Goal: Task Accomplishment & Management: Use online tool/utility

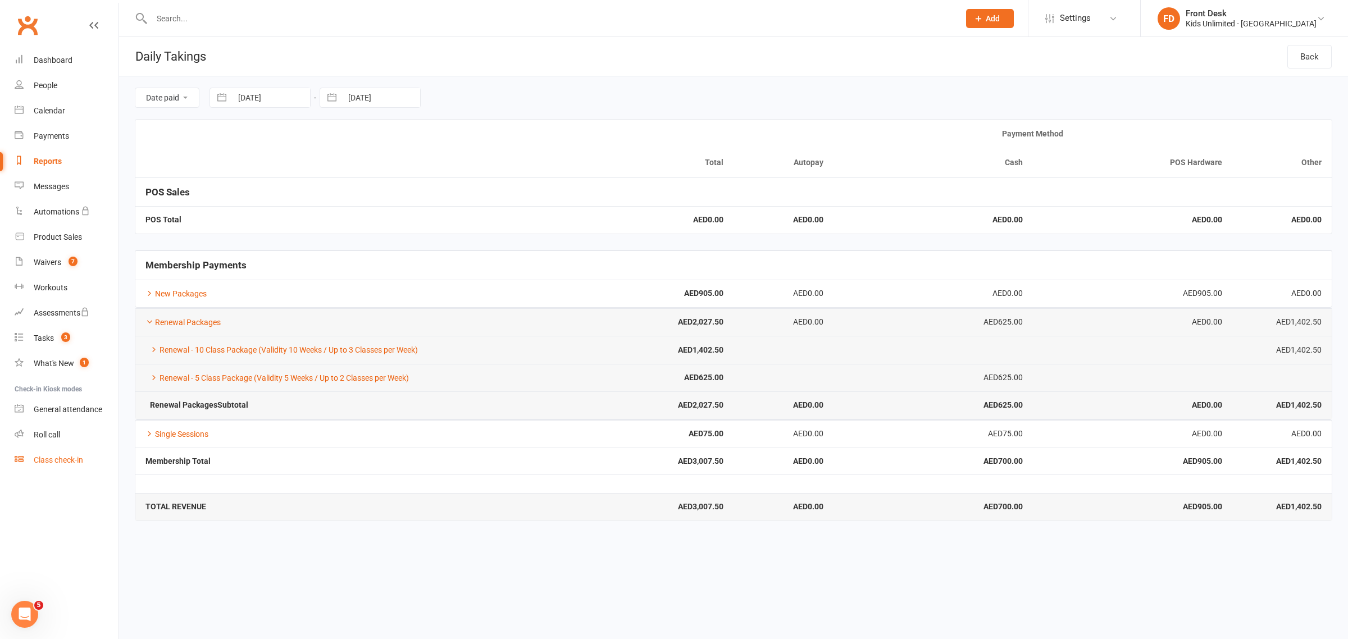
click at [57, 458] on div "Class check-in" at bounding box center [58, 459] width 49 height 9
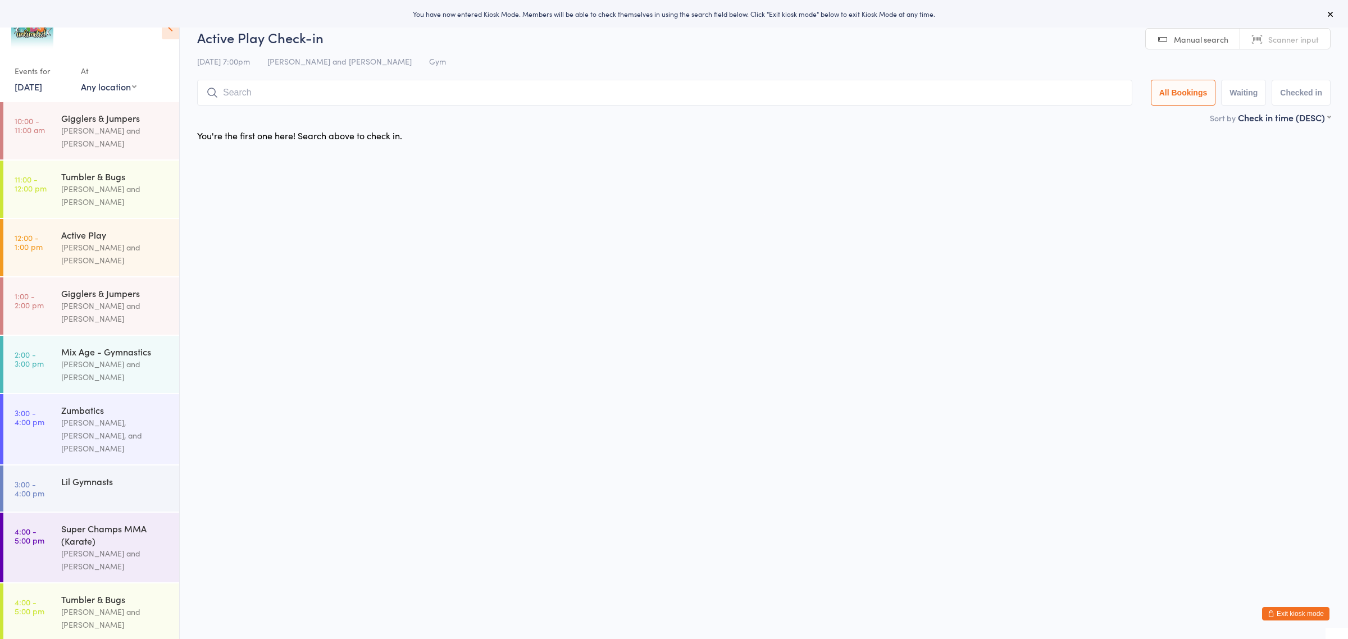
scroll to position [203, 0]
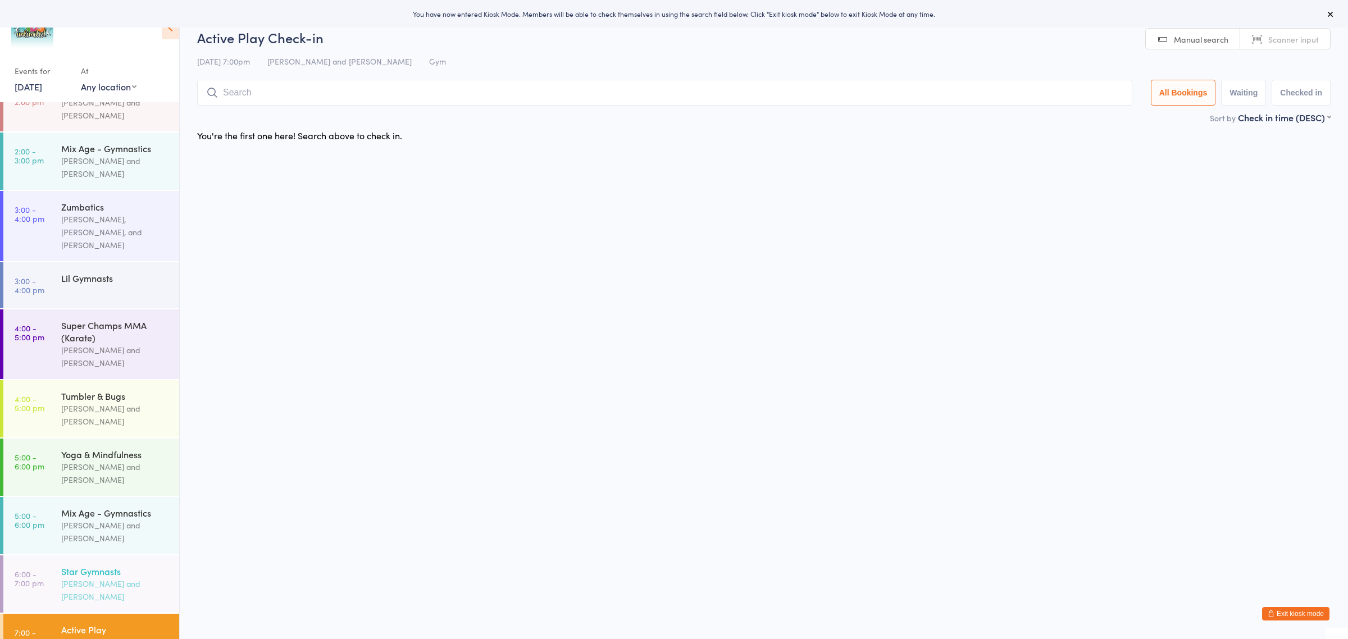
drag, startPoint x: 0, startPoint y: 0, endPoint x: 86, endPoint y: 546, distance: 553.2
click at [86, 577] on div "[PERSON_NAME] and [PERSON_NAME]" at bounding box center [115, 590] width 108 height 26
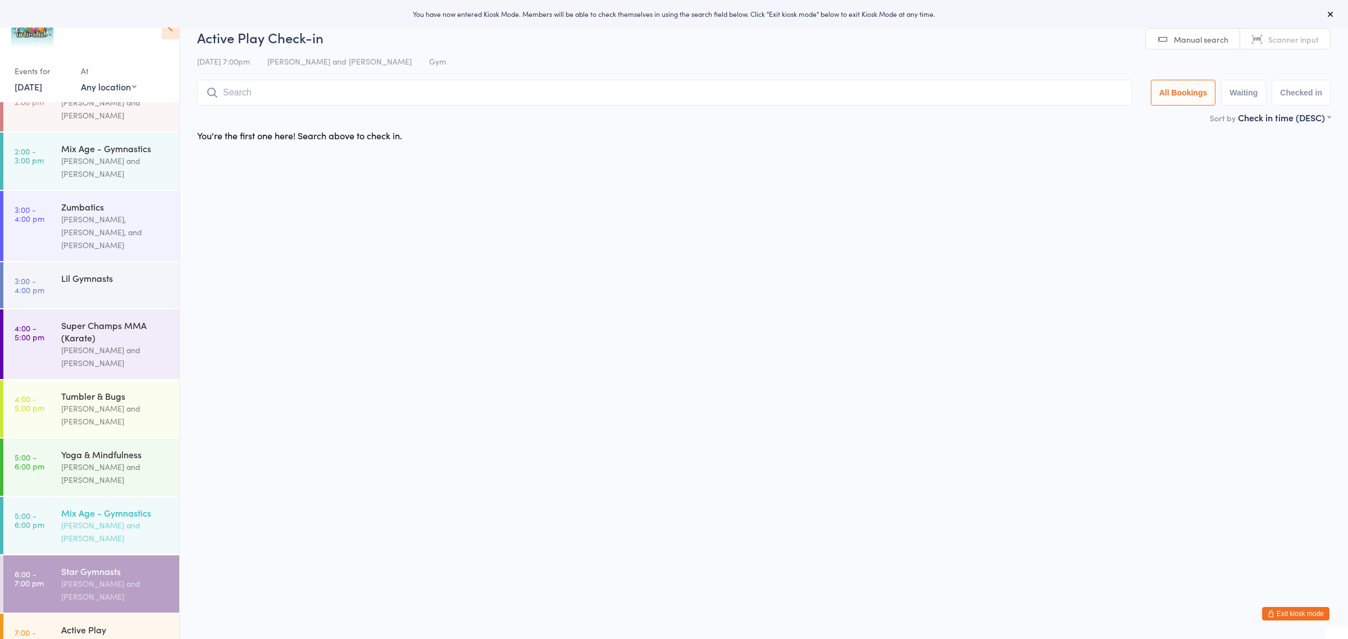
click at [94, 519] on div "[PERSON_NAME] and [PERSON_NAME]" at bounding box center [115, 532] width 108 height 26
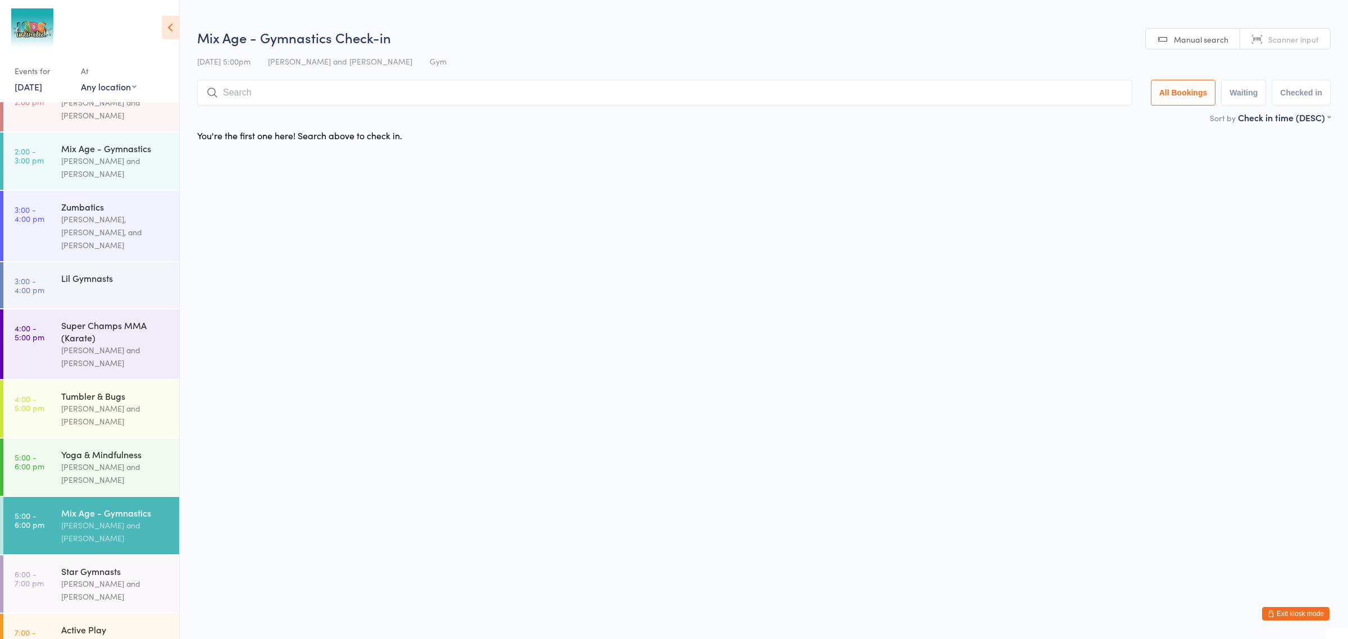
click at [232, 90] on input "search" at bounding box center [664, 93] width 935 height 26
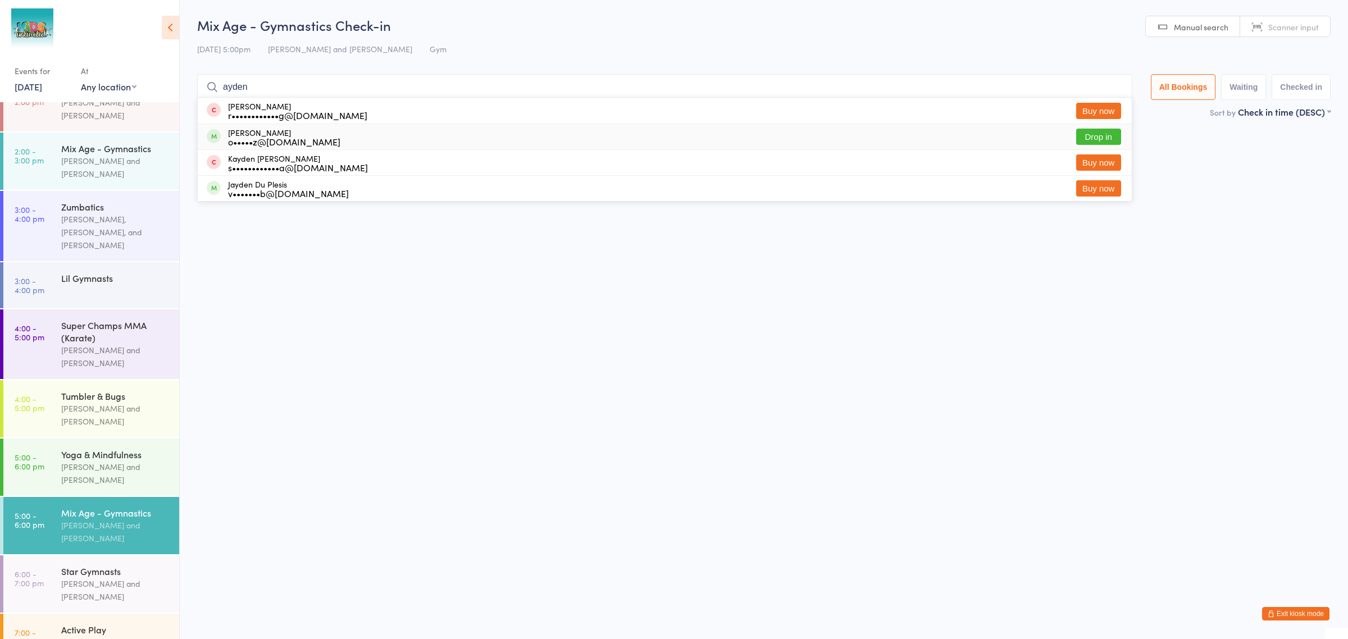
type input "ayden"
click at [254, 141] on div "o•••••z@[DOMAIN_NAME]" at bounding box center [284, 141] width 112 height 9
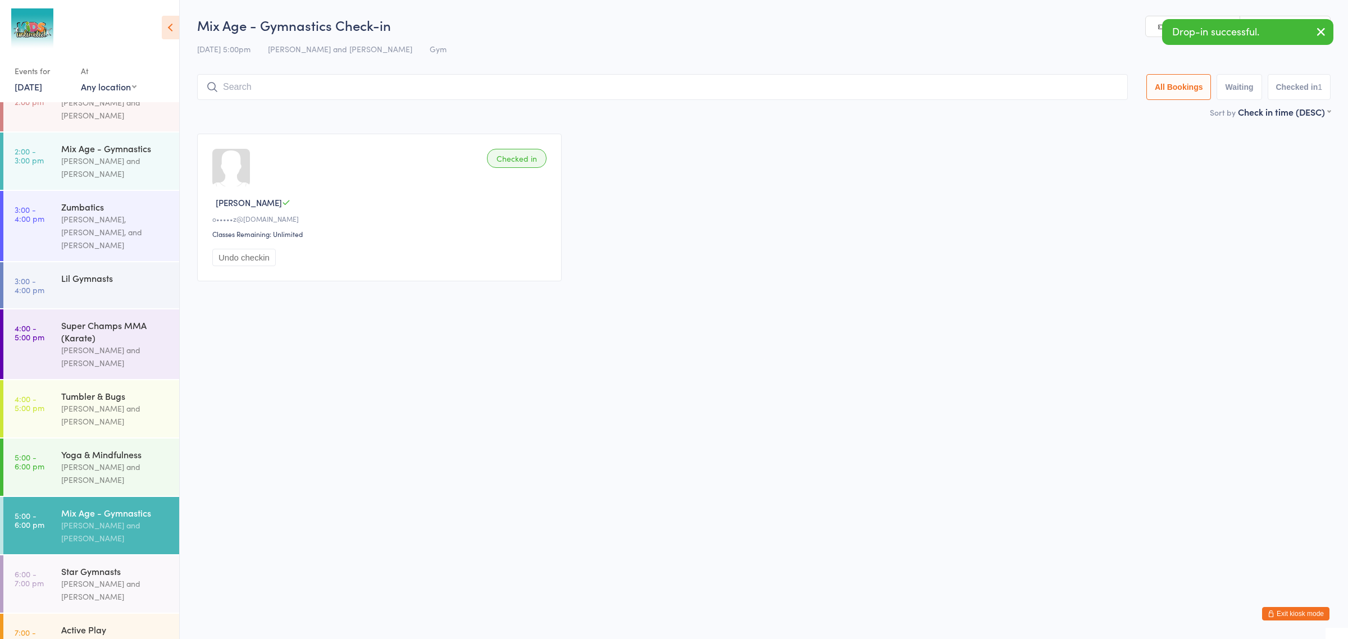
click at [264, 76] on input "search" at bounding box center [662, 87] width 931 height 26
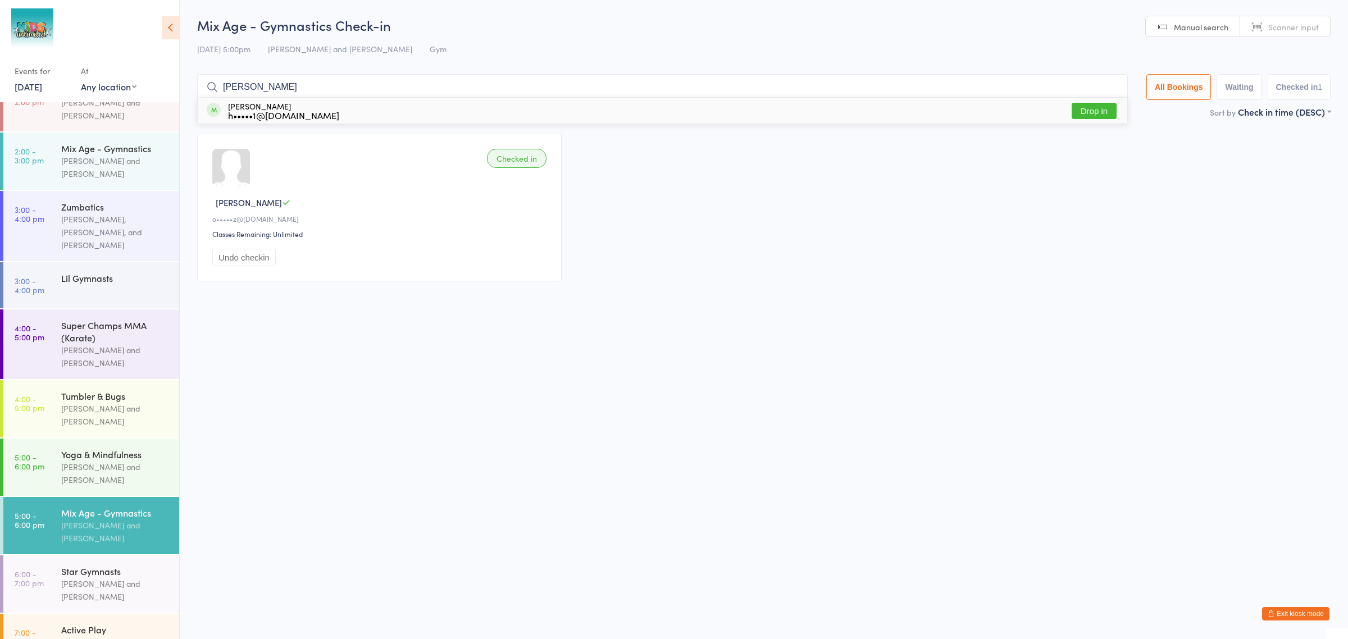
type input "[PERSON_NAME]"
click at [243, 113] on div "h•••••1@[DOMAIN_NAME]" at bounding box center [283, 115] width 111 height 9
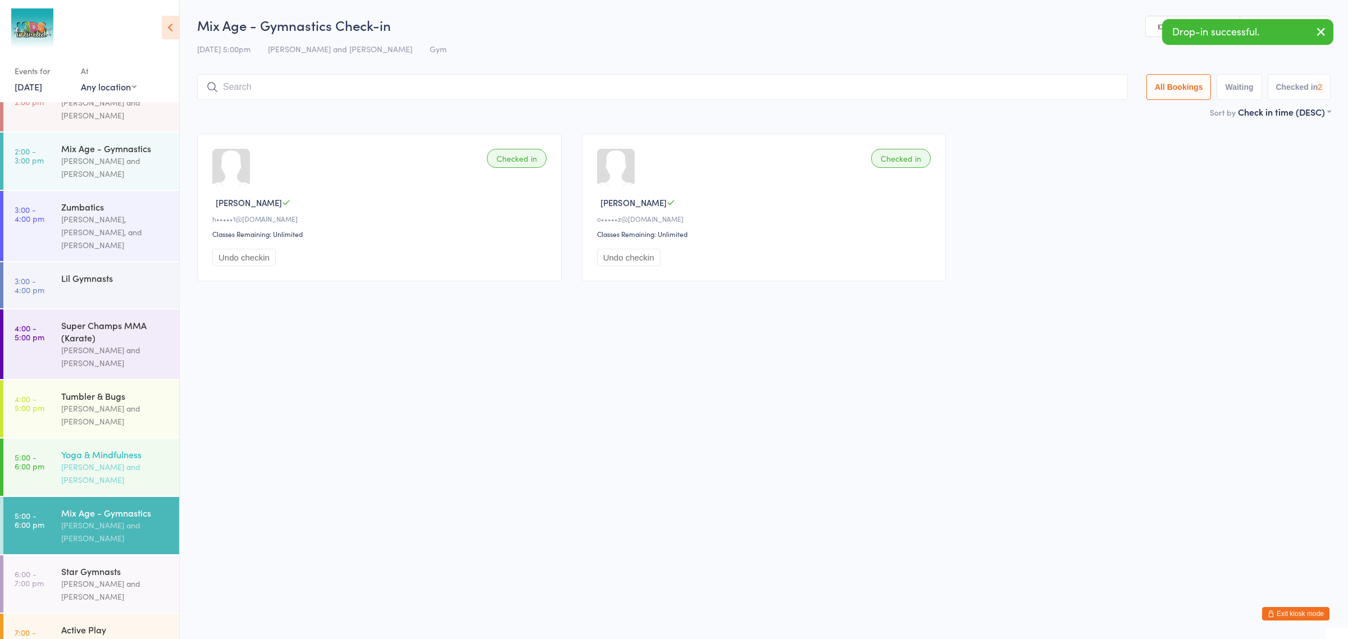
click at [117, 461] on div "[PERSON_NAME] and [PERSON_NAME]" at bounding box center [115, 474] width 108 height 26
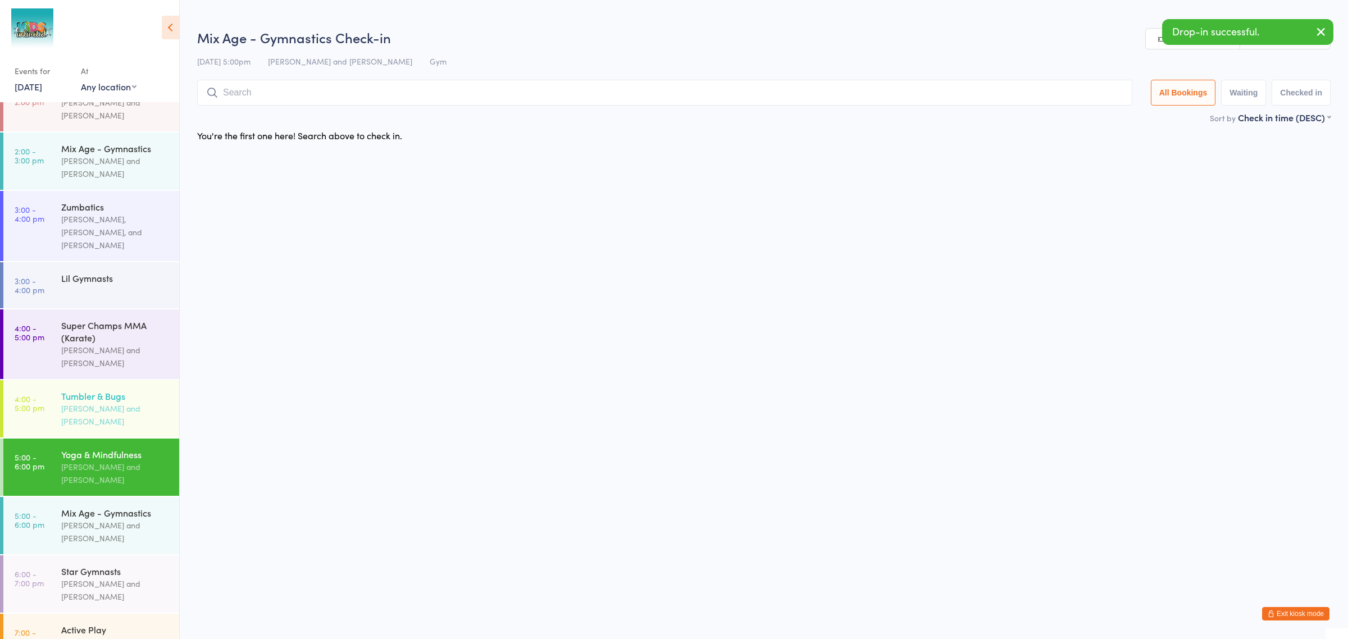
click at [105, 402] on div "[PERSON_NAME] and [PERSON_NAME]" at bounding box center [115, 415] width 108 height 26
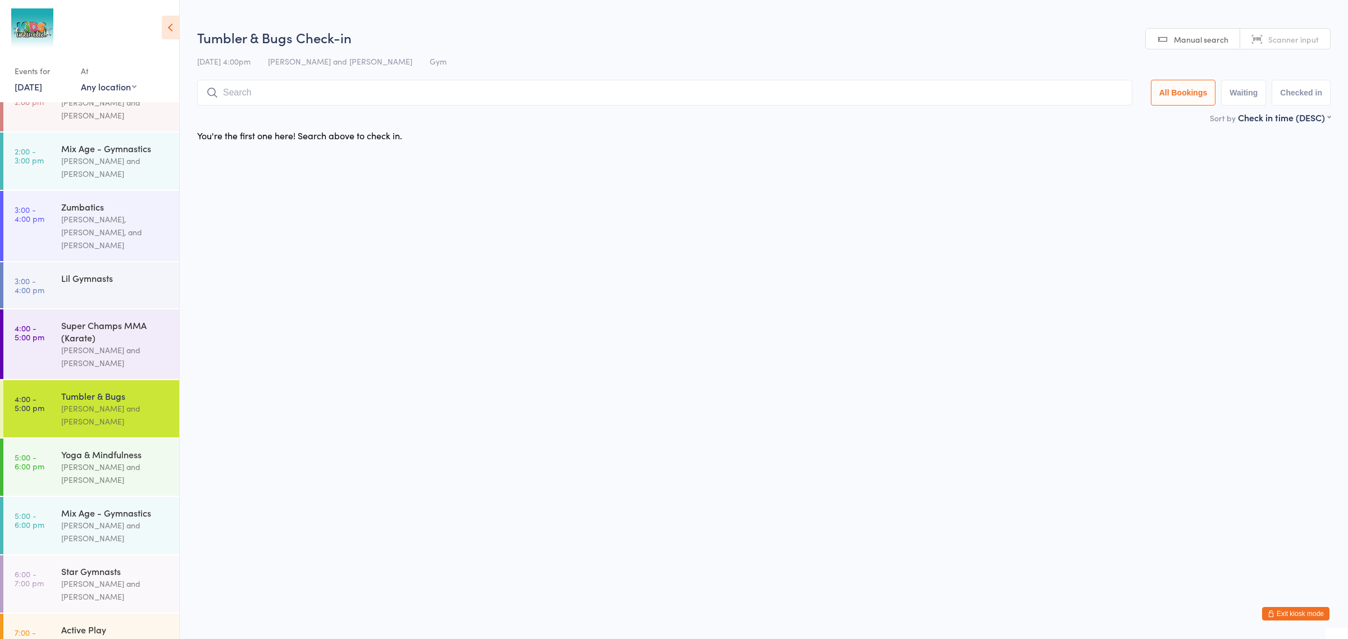
click at [293, 92] on input "search" at bounding box center [664, 93] width 935 height 26
click at [130, 319] on div "Super Champs MMA (Karate)" at bounding box center [115, 331] width 108 height 25
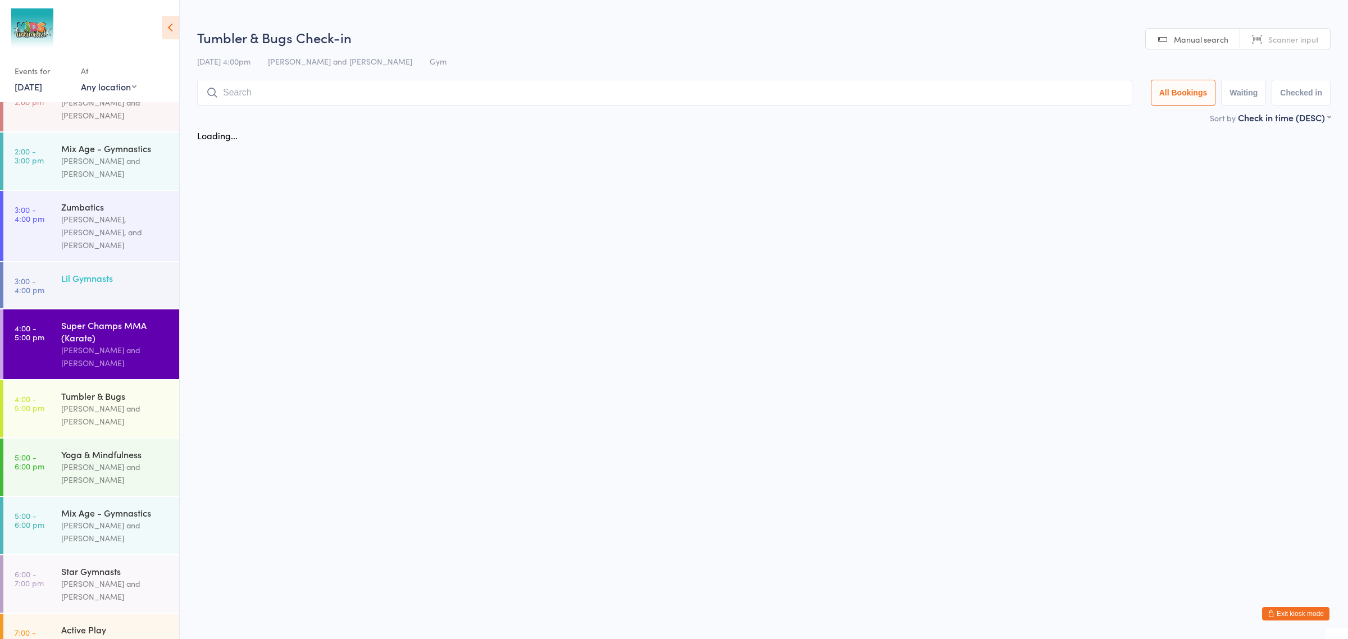
click at [127, 262] on link "3:00 - 4:00 pm Lil Gymnasts" at bounding box center [91, 285] width 176 height 46
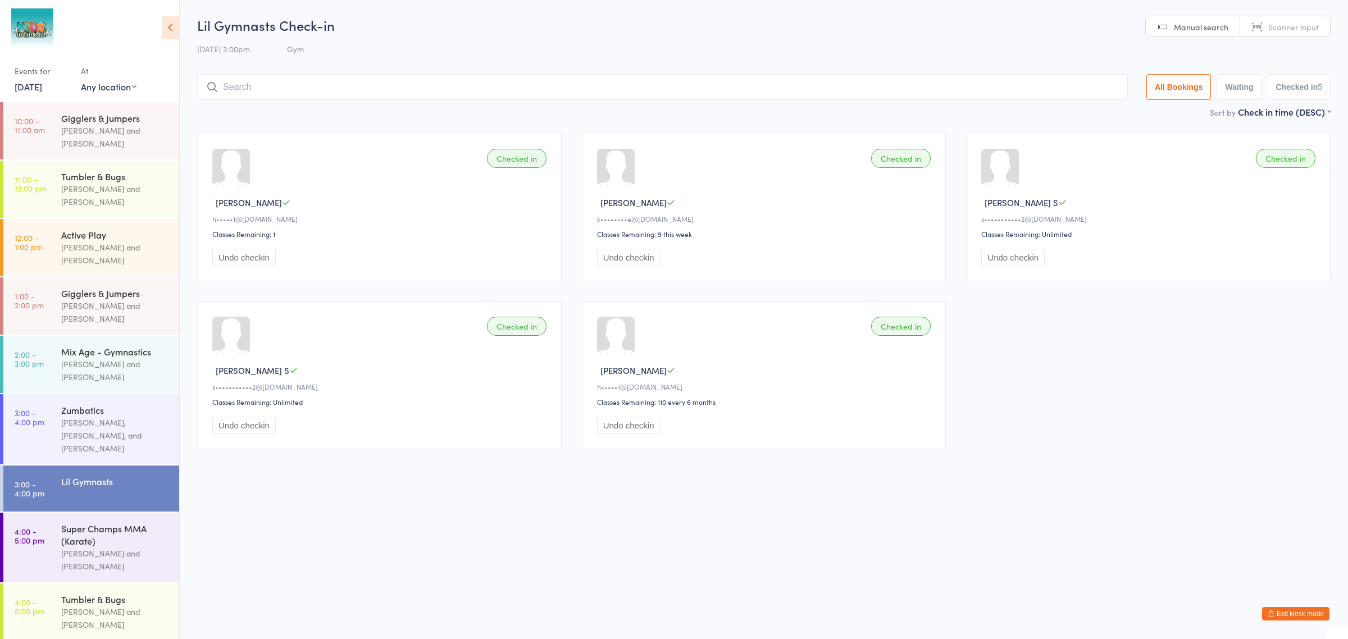
scroll to position [140, 0]
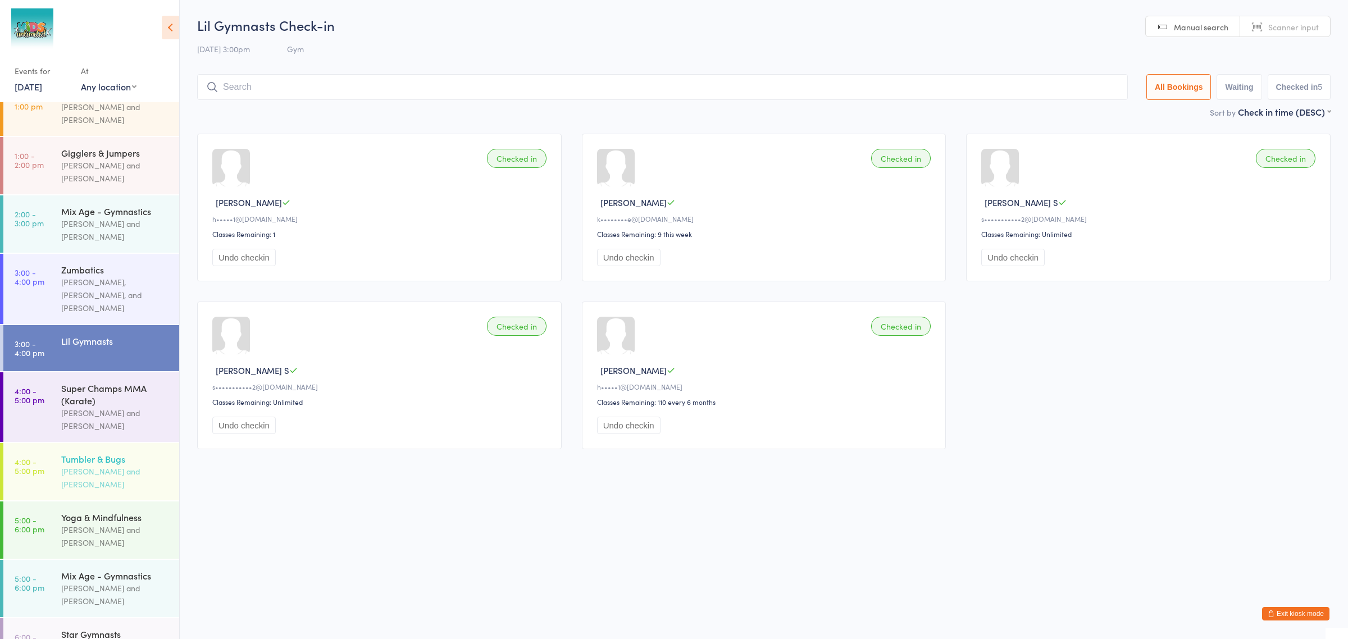
click at [111, 465] on div "[PERSON_NAME] and [PERSON_NAME]" at bounding box center [115, 478] width 108 height 26
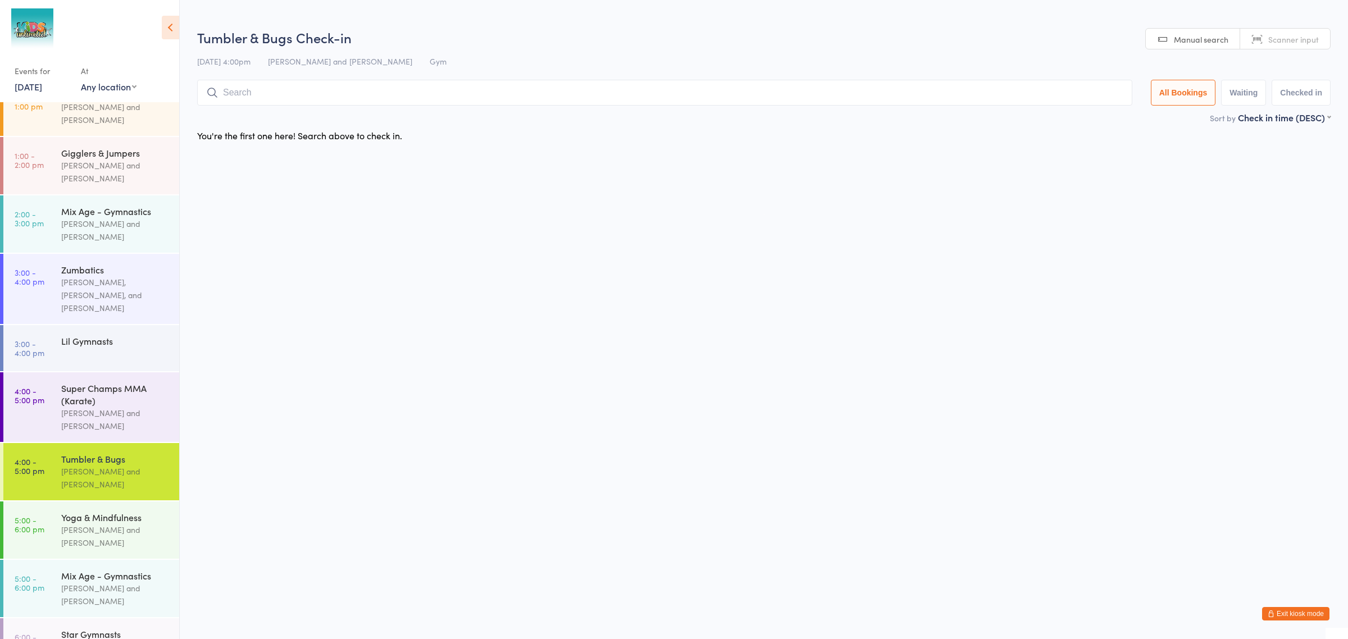
click at [285, 93] on input "search" at bounding box center [664, 93] width 935 height 26
click at [122, 407] on div "[PERSON_NAME] and [PERSON_NAME]" at bounding box center [115, 420] width 108 height 26
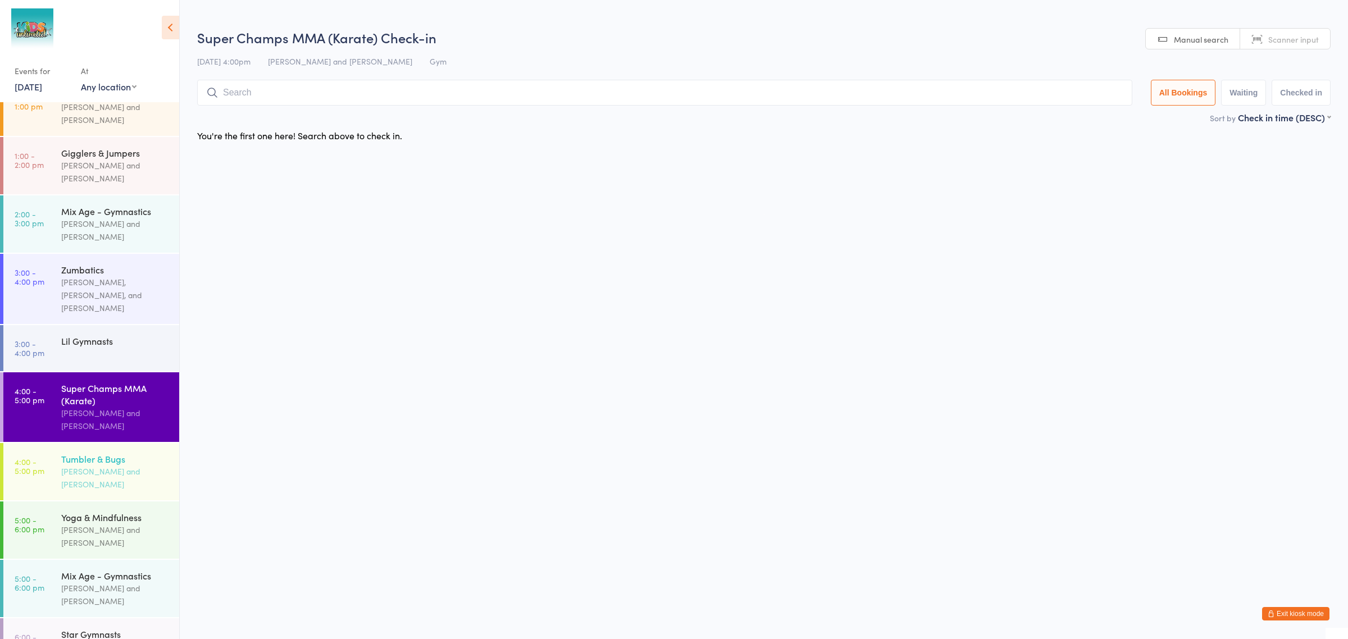
click at [112, 465] on div "[PERSON_NAME] and [PERSON_NAME]" at bounding box center [115, 478] width 108 height 26
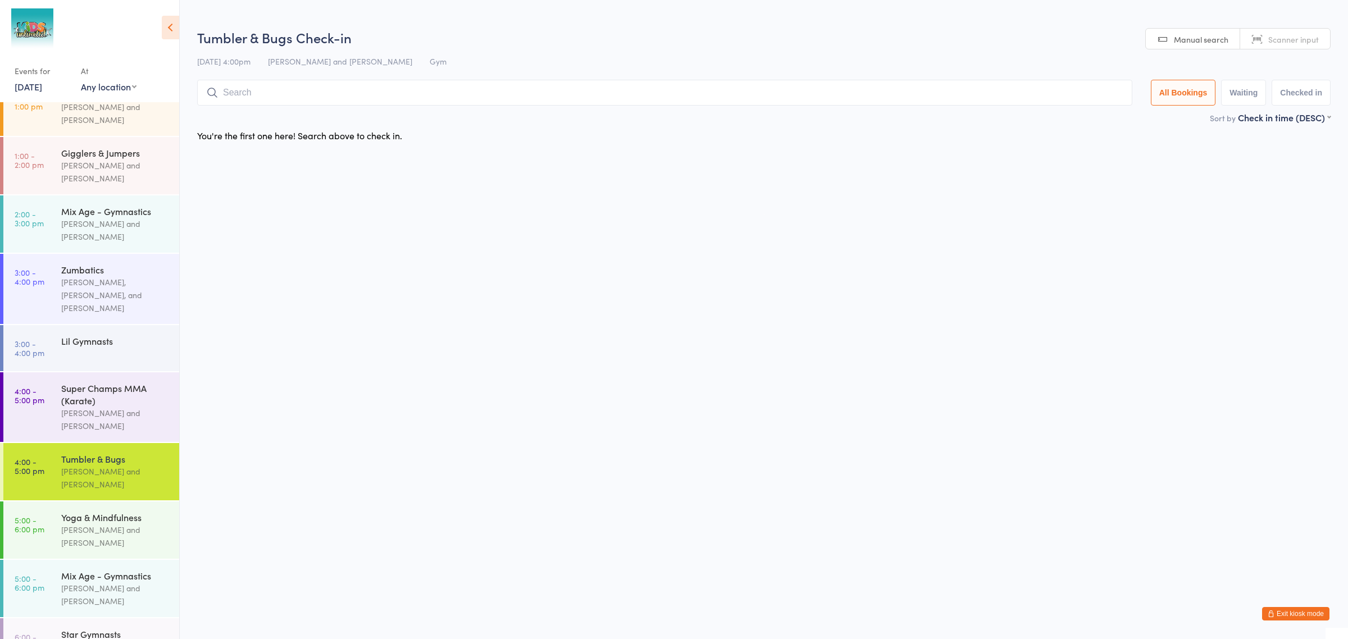
click at [278, 99] on input "search" at bounding box center [664, 93] width 935 height 26
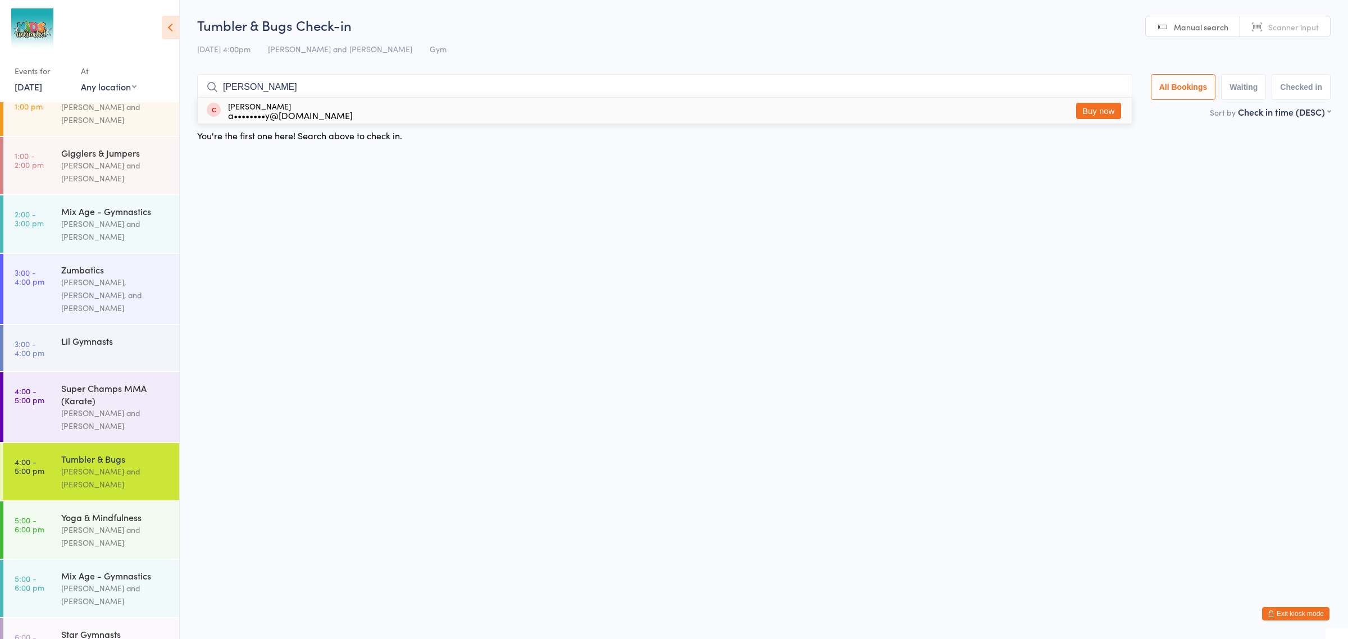
click at [300, 257] on html "You have now entered Kiosk Mode. Members will be able to check themselves in us…" at bounding box center [674, 319] width 1348 height 639
drag, startPoint x: 251, startPoint y: 91, endPoint x: 216, endPoint y: 91, distance: 34.8
click at [216, 91] on div "[PERSON_NAME]" at bounding box center [664, 87] width 935 height 26
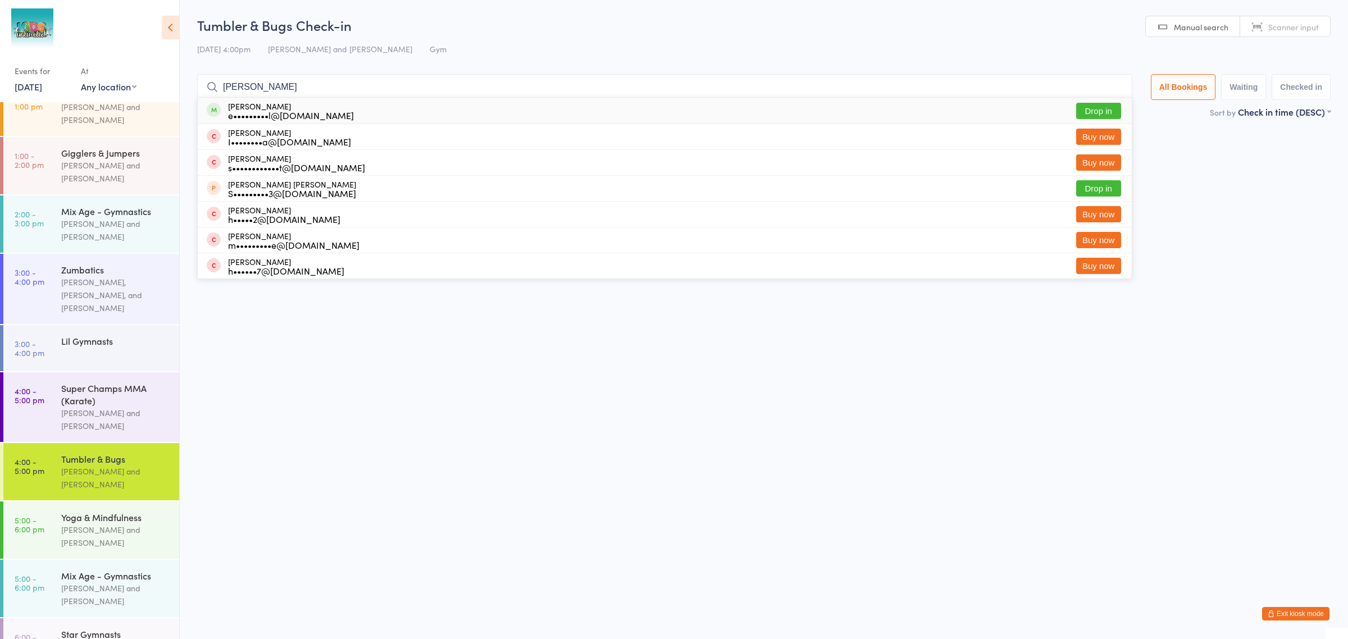
type input "[PERSON_NAME]"
click at [257, 113] on div "e•••••••••l@[DOMAIN_NAME]" at bounding box center [291, 115] width 126 height 9
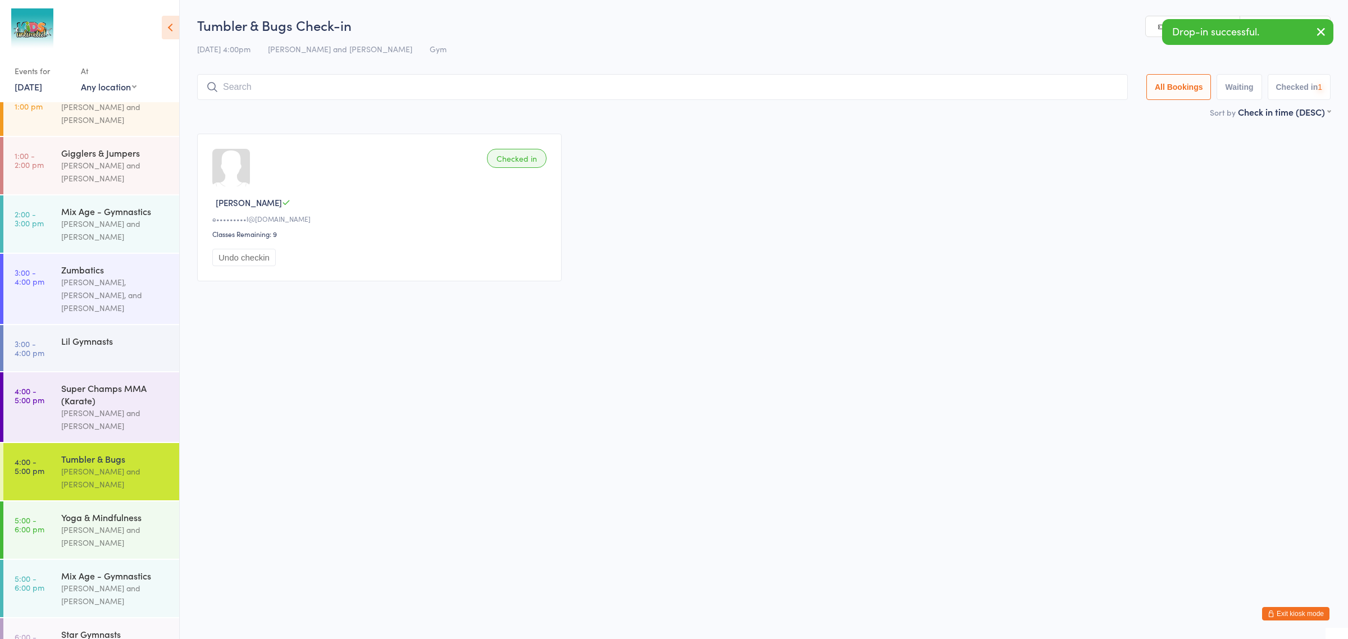
click at [284, 83] on input "search" at bounding box center [662, 87] width 931 height 26
click at [101, 325] on div "Lil Gymnasts" at bounding box center [120, 340] width 118 height 31
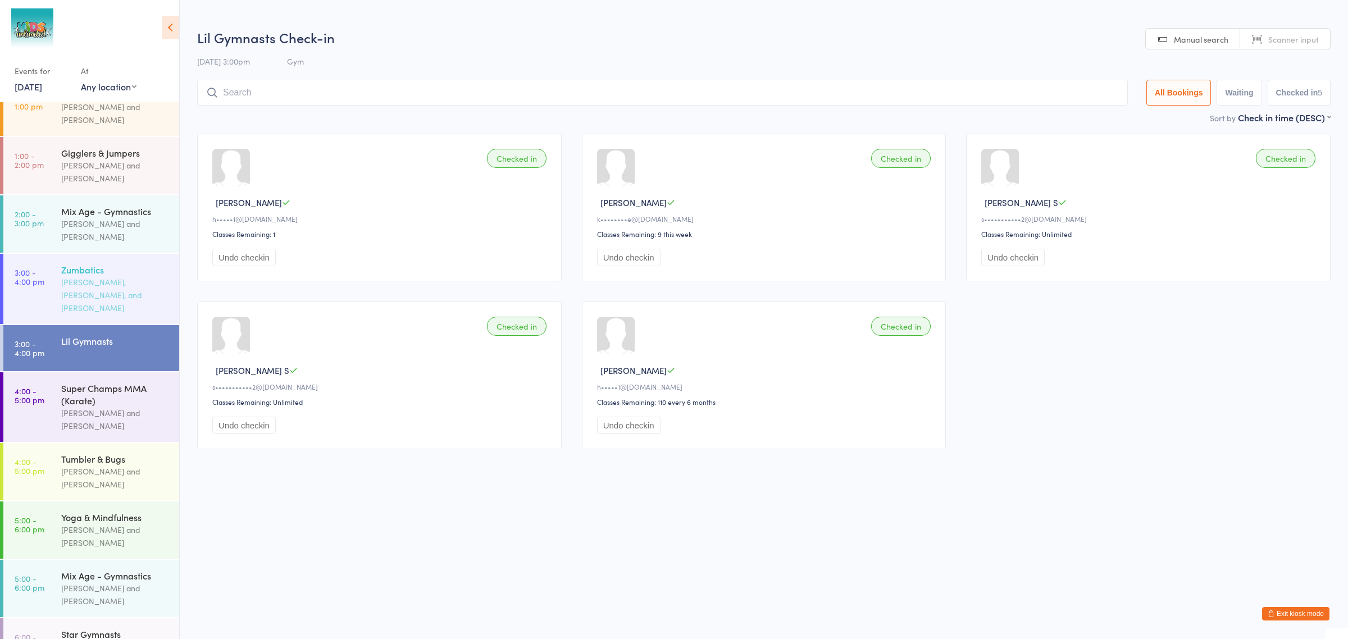
click at [111, 276] on div "[PERSON_NAME], [PERSON_NAME], and [PERSON_NAME]" at bounding box center [115, 295] width 108 height 39
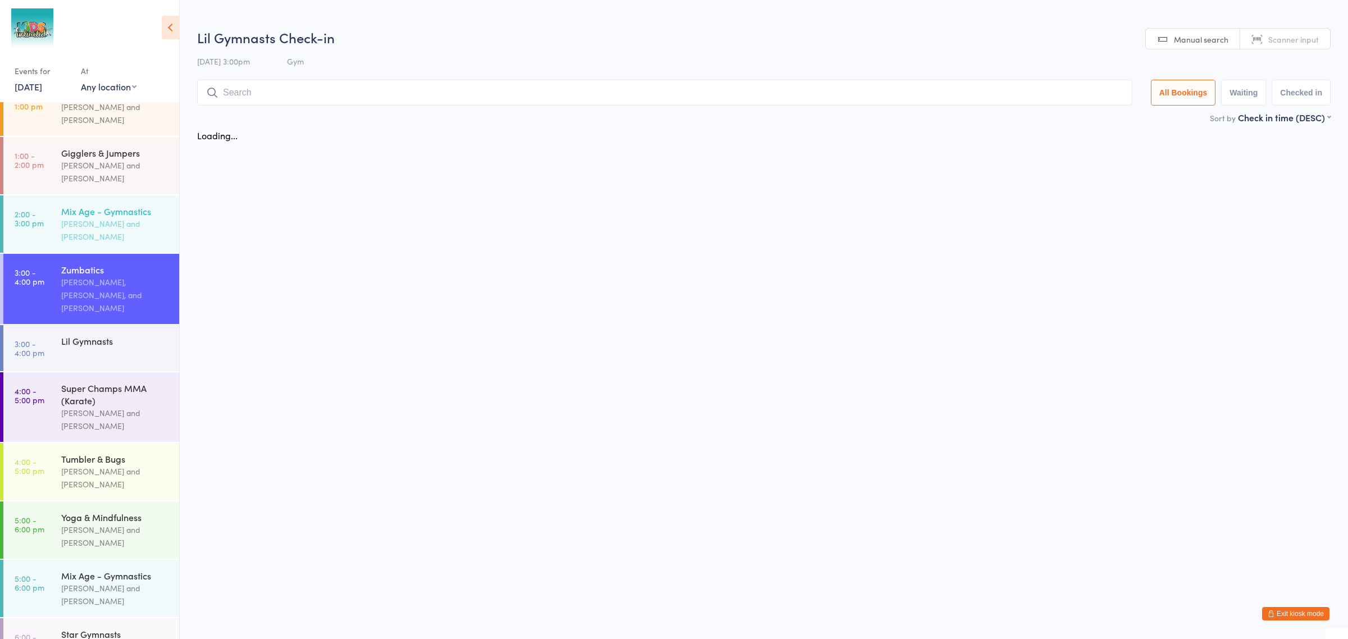
click at [100, 217] on div "[PERSON_NAME] and [PERSON_NAME]" at bounding box center [115, 230] width 108 height 26
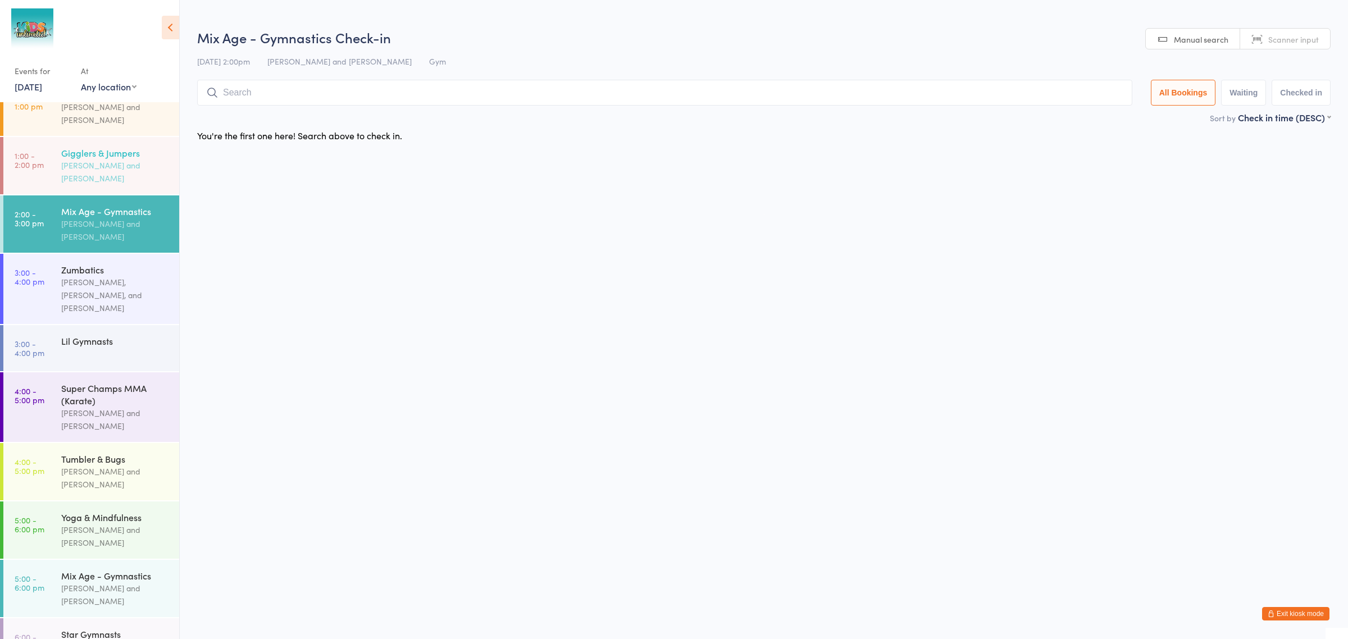
click at [107, 159] on div "[PERSON_NAME] and [PERSON_NAME]" at bounding box center [115, 172] width 108 height 26
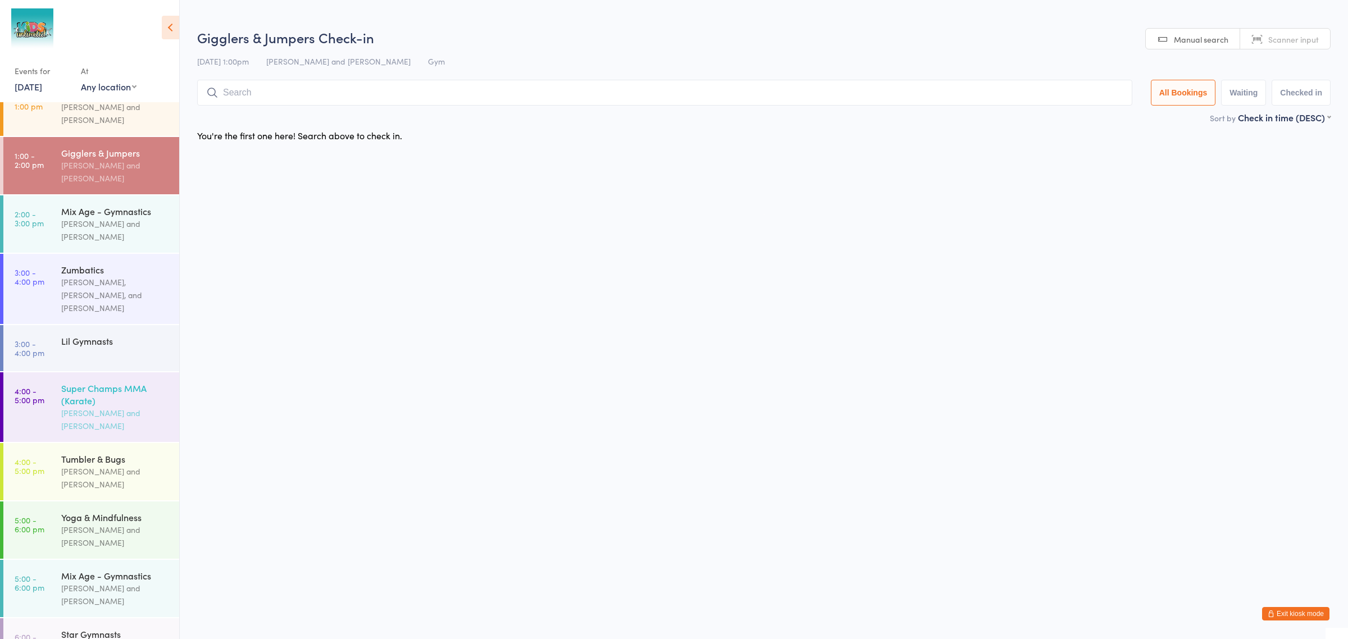
scroll to position [70, 0]
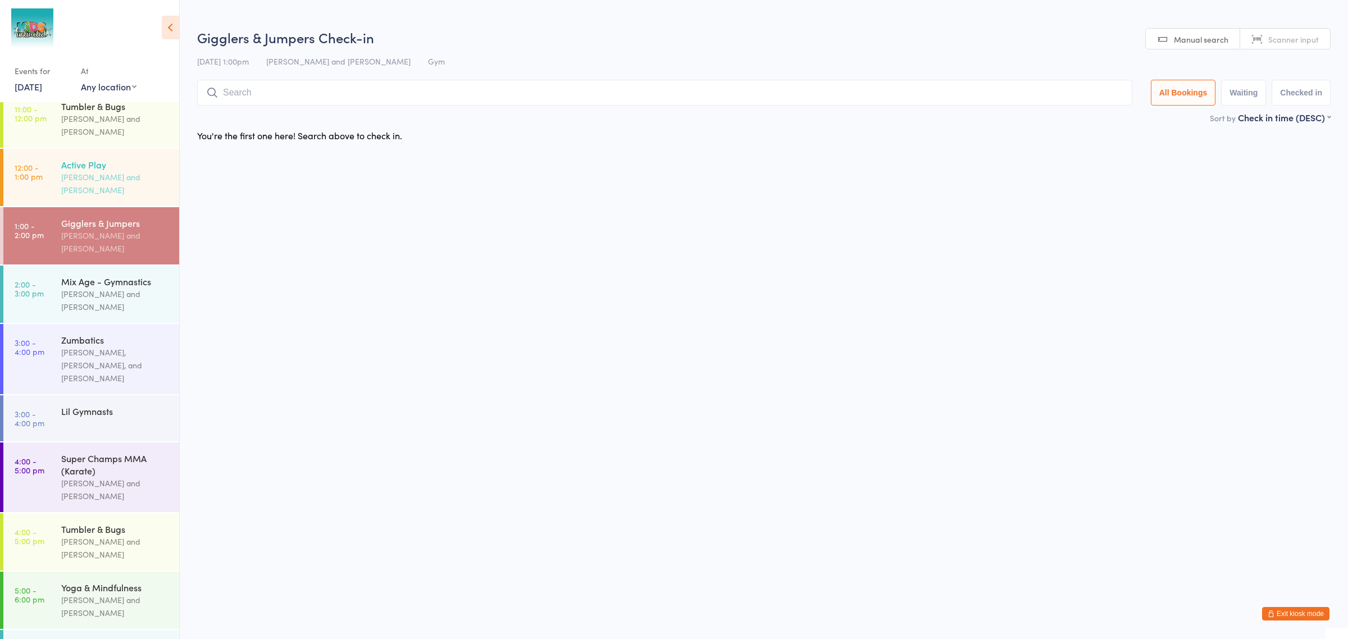
click at [138, 158] on div "Active Play" at bounding box center [115, 164] width 108 height 12
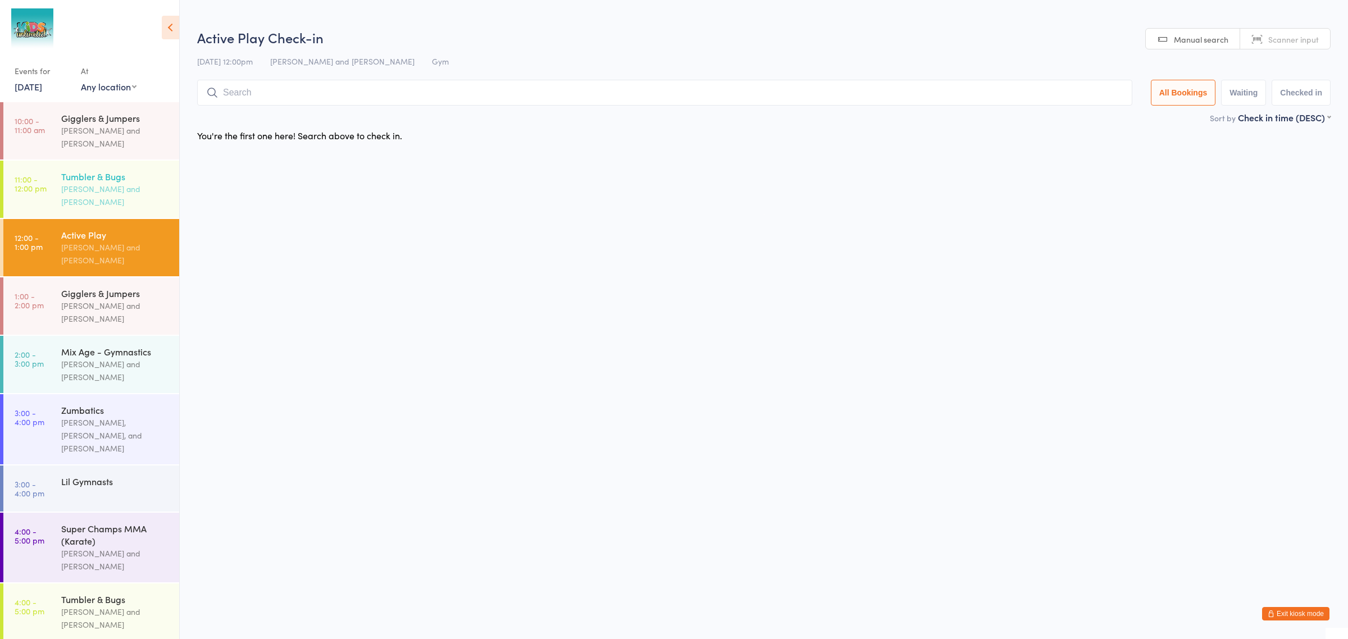
click at [85, 183] on div "[PERSON_NAME] and [PERSON_NAME]" at bounding box center [115, 196] width 108 height 26
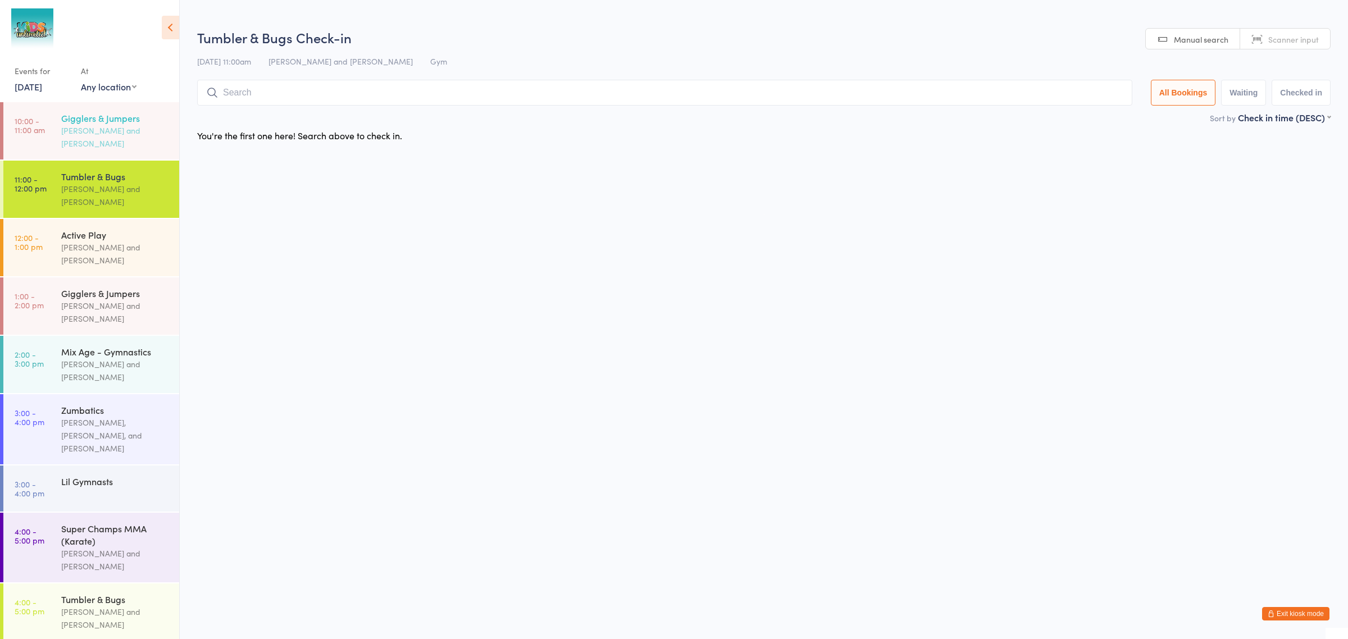
click at [102, 118] on div "Gigglers & Jumpers" at bounding box center [115, 118] width 108 height 12
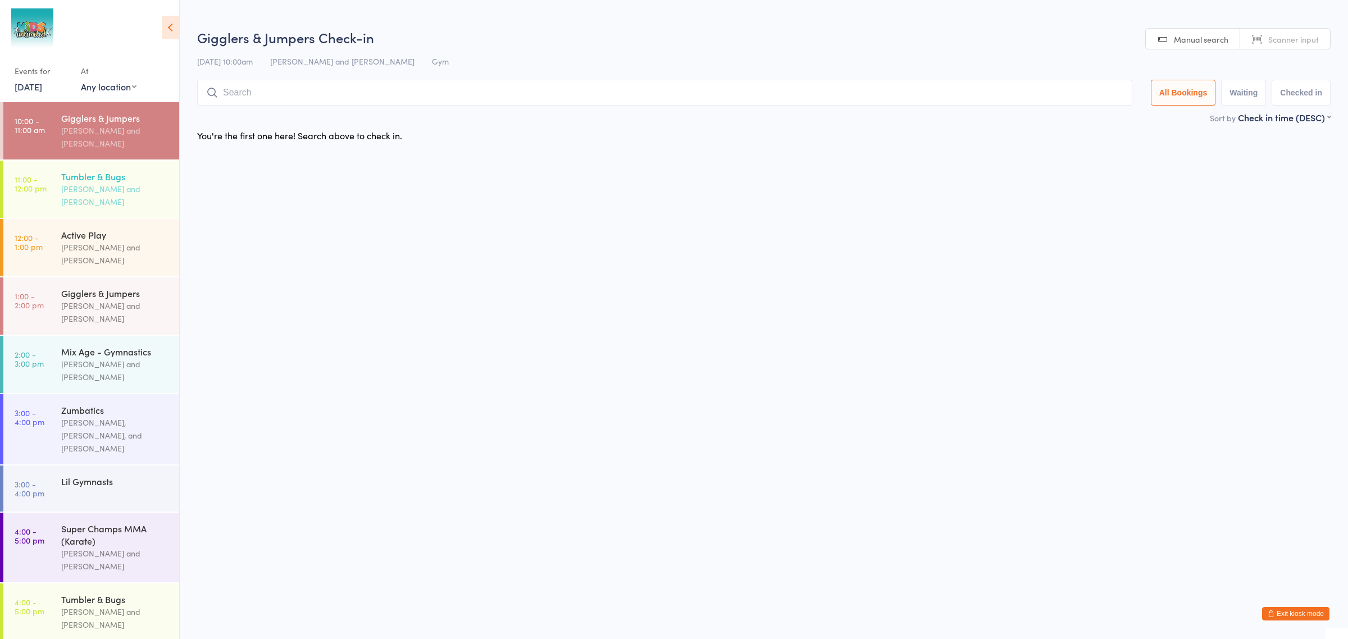
drag, startPoint x: 130, startPoint y: 166, endPoint x: 125, endPoint y: 184, distance: 18.7
click at [130, 170] on div "Tumbler & Bugs" at bounding box center [115, 176] width 108 height 12
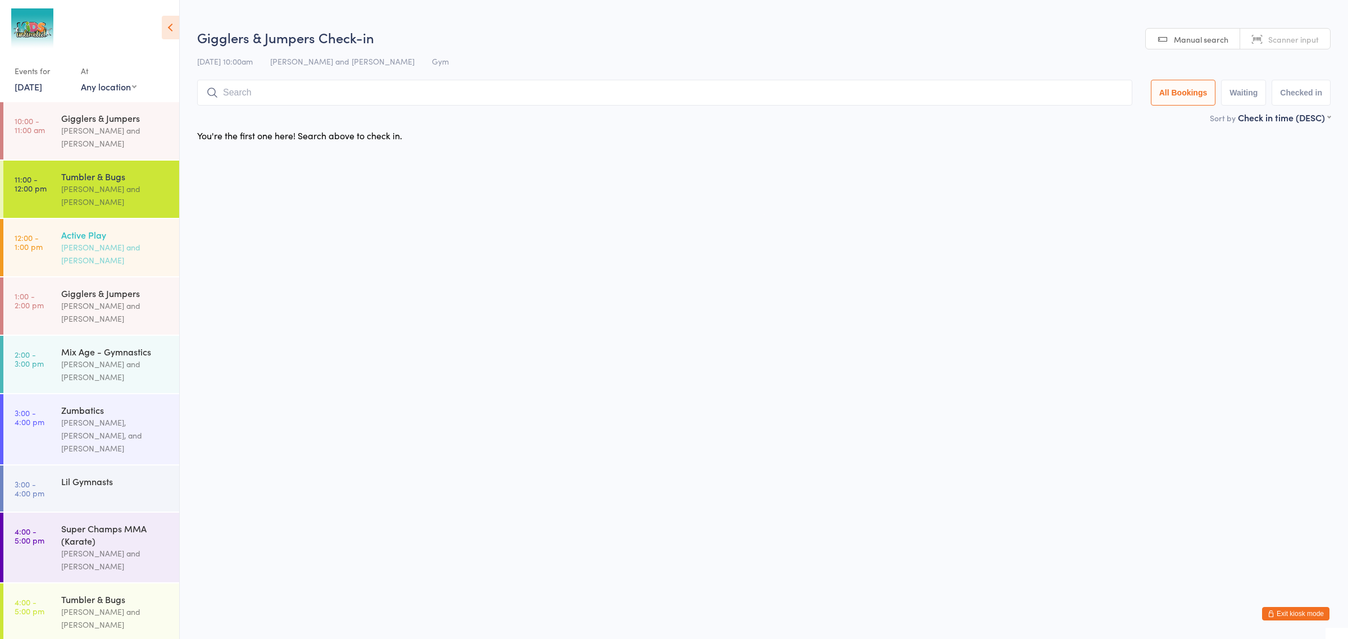
click at [111, 229] on div "Active Play" at bounding box center [115, 235] width 108 height 12
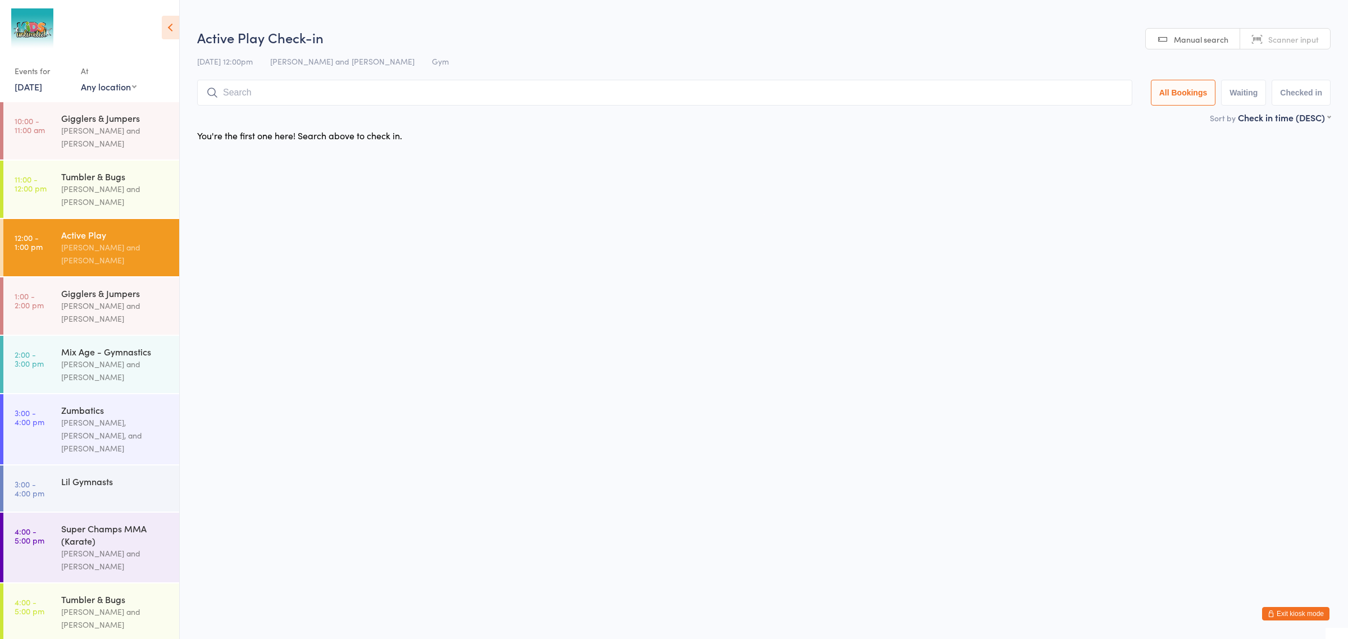
click at [1312, 608] on button "Exit kiosk mode" at bounding box center [1295, 613] width 67 height 13
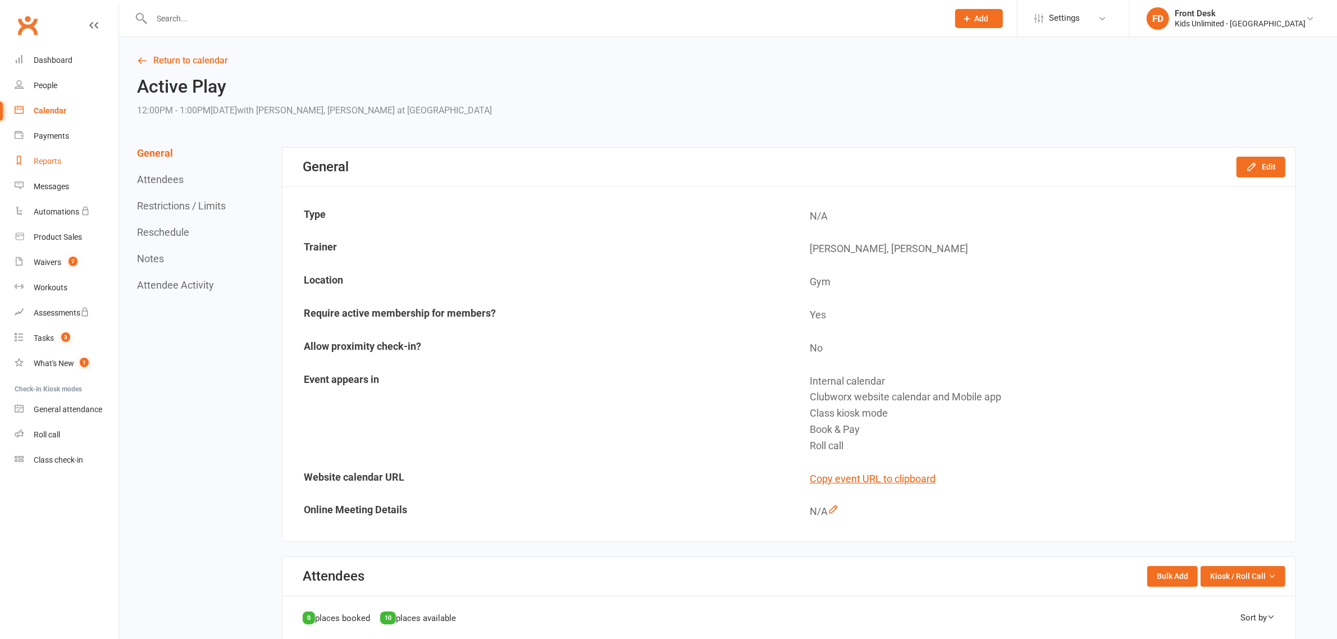
click at [67, 163] on link "Reports" at bounding box center [67, 161] width 104 height 25
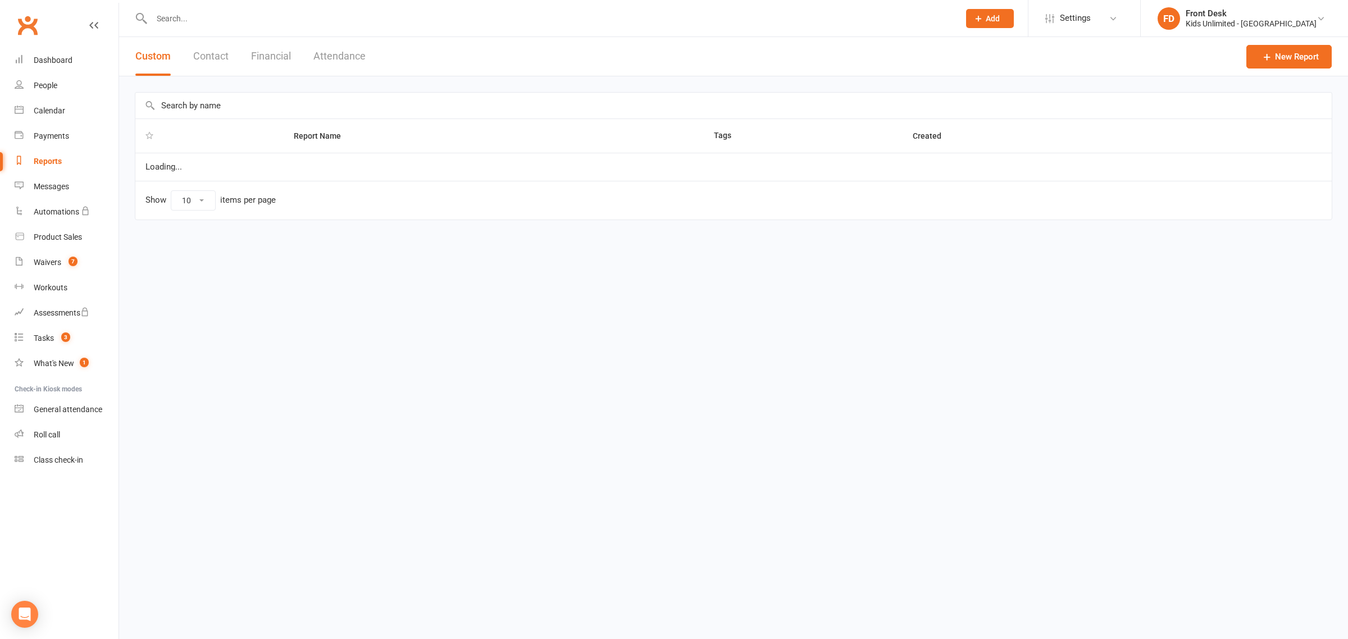
select select "100"
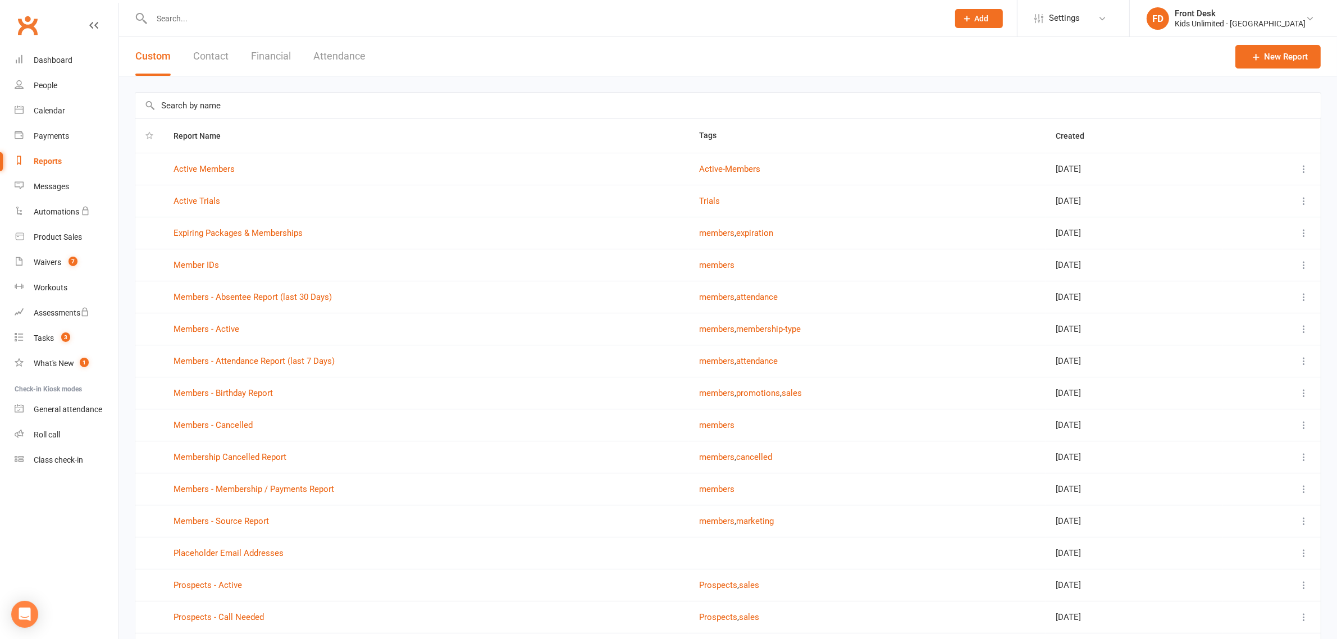
click at [333, 57] on button "Attendance" at bounding box center [339, 56] width 52 height 39
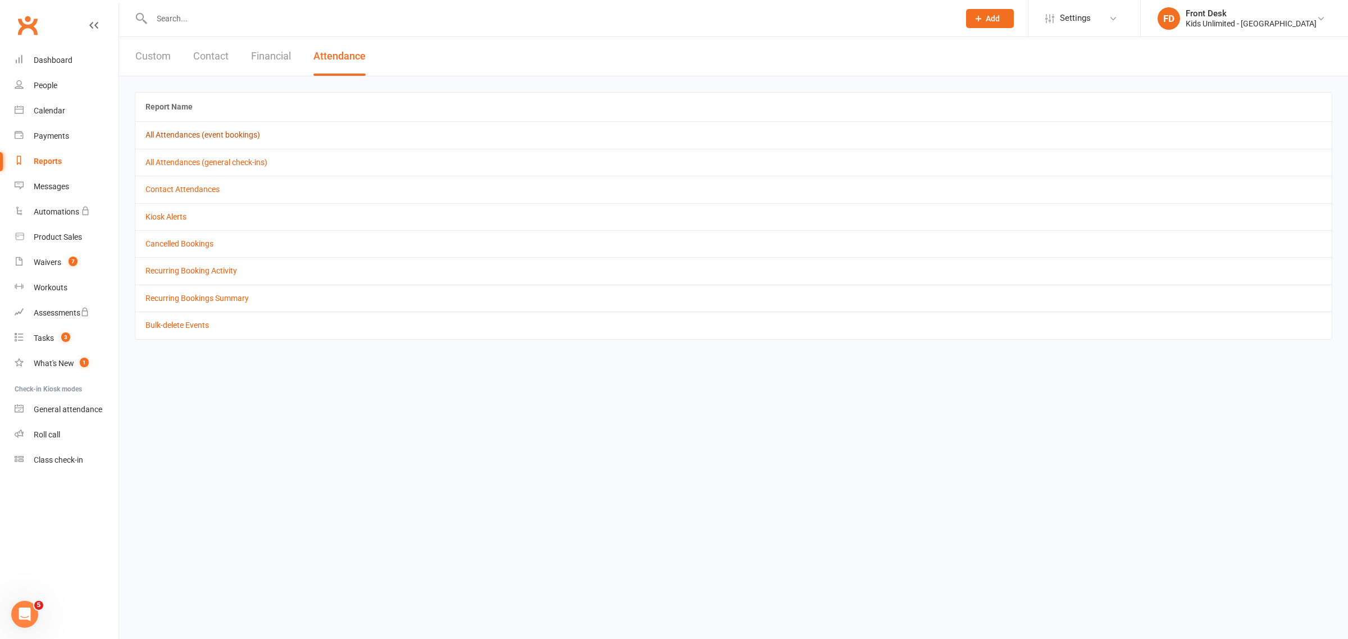
click at [217, 135] on link "All Attendances (event bookings)" at bounding box center [202, 134] width 115 height 9
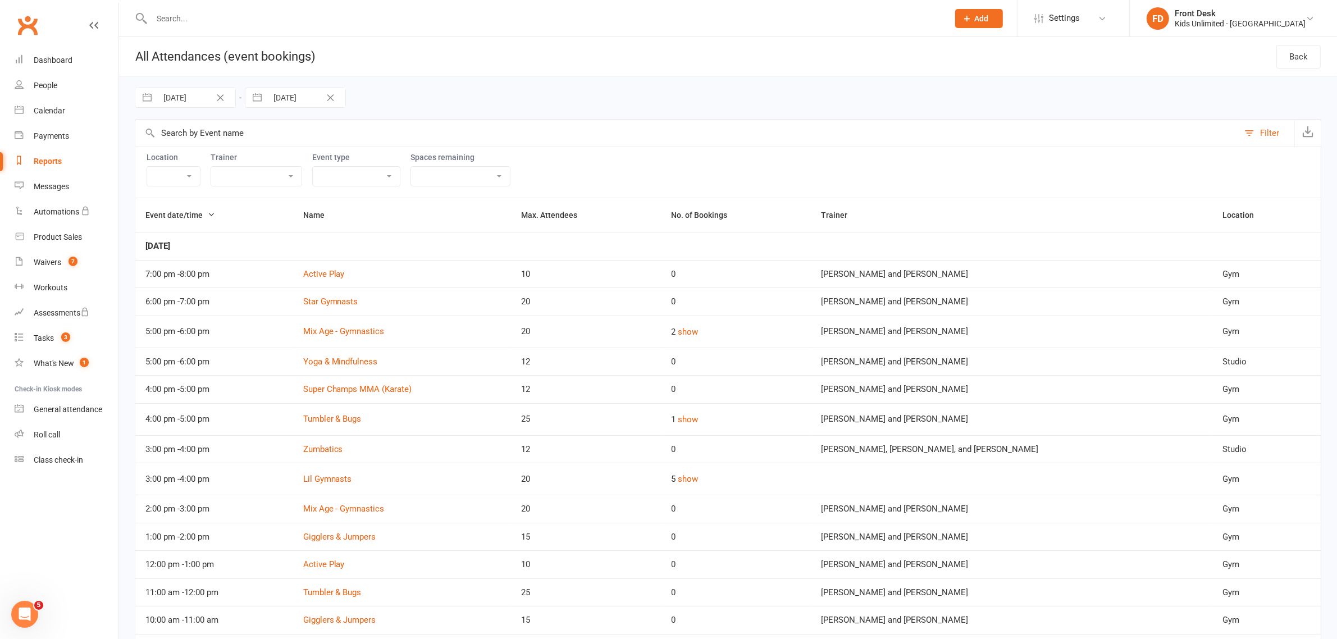
click at [208, 100] on input "29 Aug 2025" at bounding box center [196, 97] width 78 height 19
select select "6"
select select "2025"
select select "7"
select select "2025"
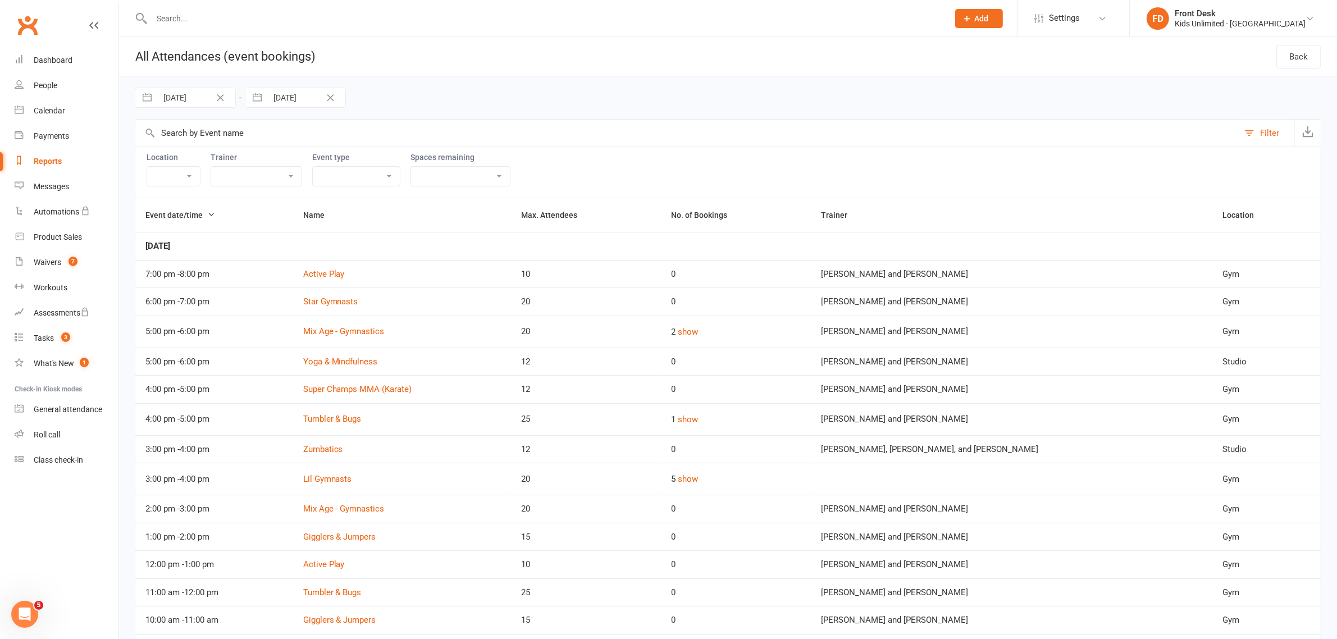
select select "8"
select select "2025"
click at [285, 141] on icon "Move forward to switch to the next month." at bounding box center [290, 144] width 11 height 11
select select "9"
select select "2025"
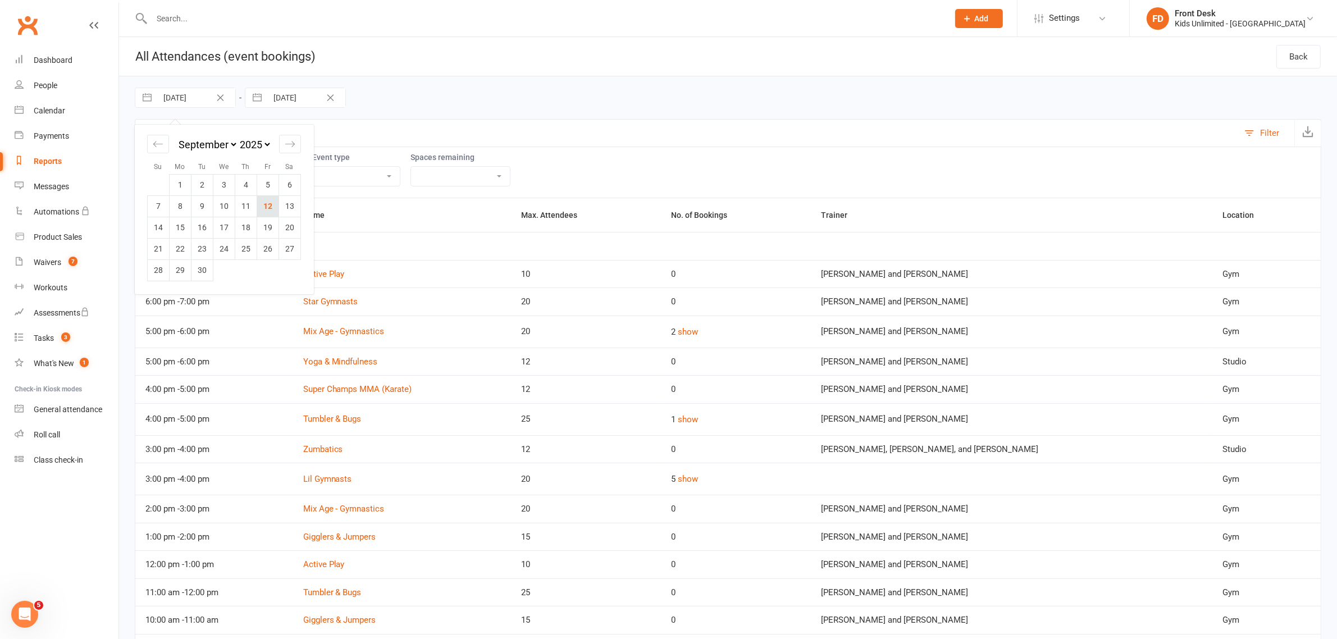
click at [265, 208] on td "12" at bounding box center [268, 205] width 22 height 21
type input "12 Sep 2025"
click at [56, 156] on link "Reports" at bounding box center [67, 161] width 104 height 25
select select "100"
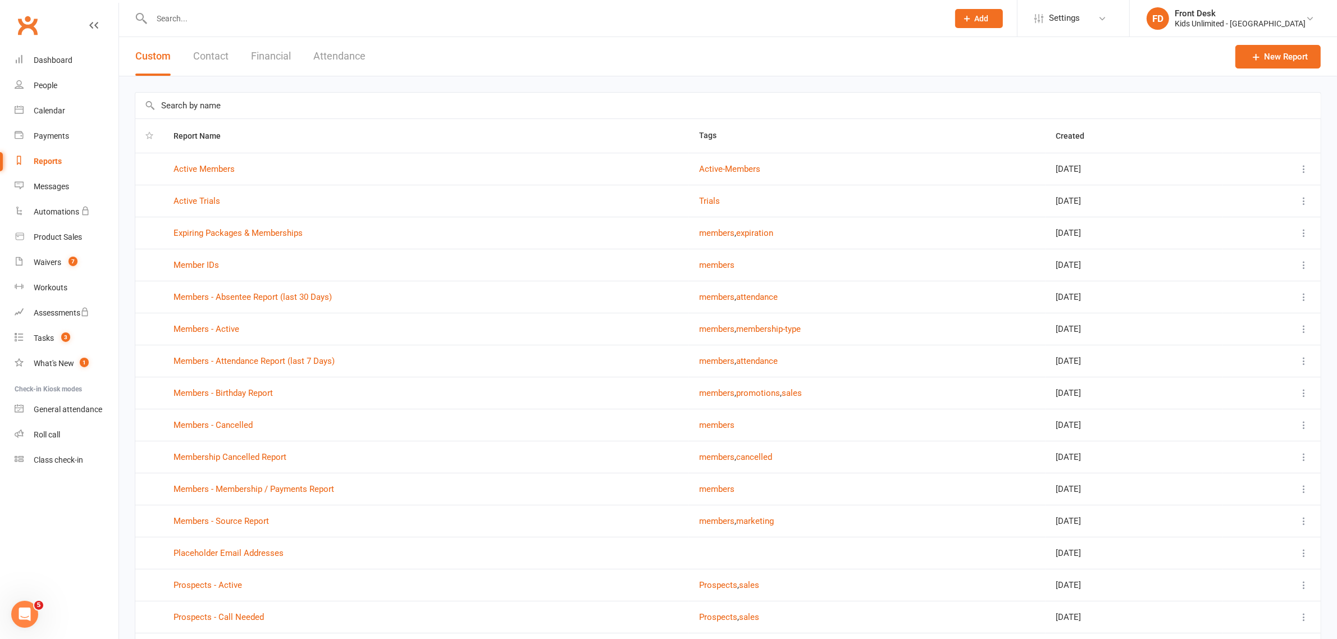
click at [275, 49] on button "Financial" at bounding box center [271, 56] width 40 height 39
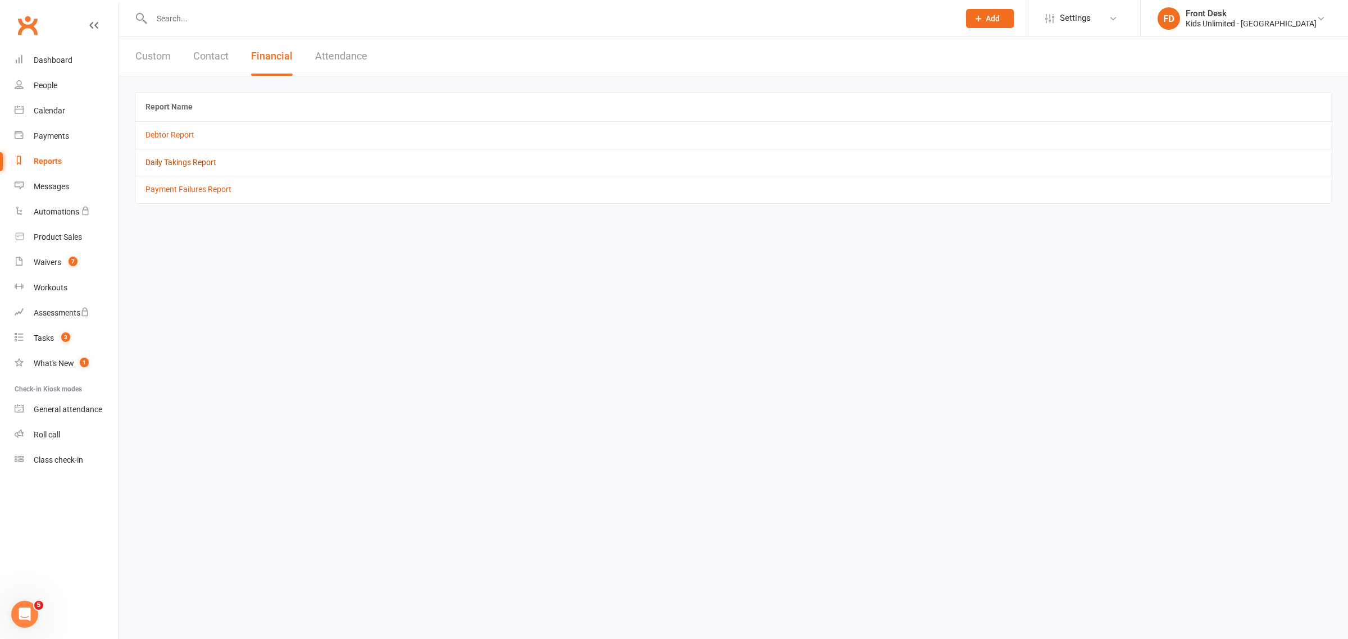
click at [180, 161] on link "Daily Takings Report" at bounding box center [180, 162] width 71 height 9
